Goal: Unclear

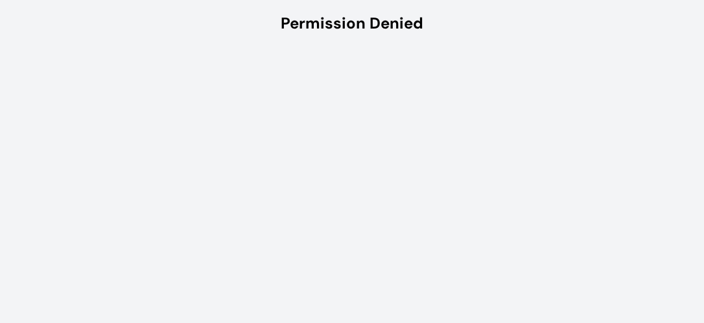
click at [356, 32] on div "Permission Denied" at bounding box center [352, 23] width 143 height 21
drag, startPoint x: 356, startPoint y: 32, endPoint x: 315, endPoint y: 71, distance: 56.4
click at [315, 47] on html "Permission Denied" at bounding box center [352, 23] width 704 height 47
click at [437, 38] on div "Permission Denied" at bounding box center [352, 23] width 704 height 47
